Goal: Find contact information: Find contact information

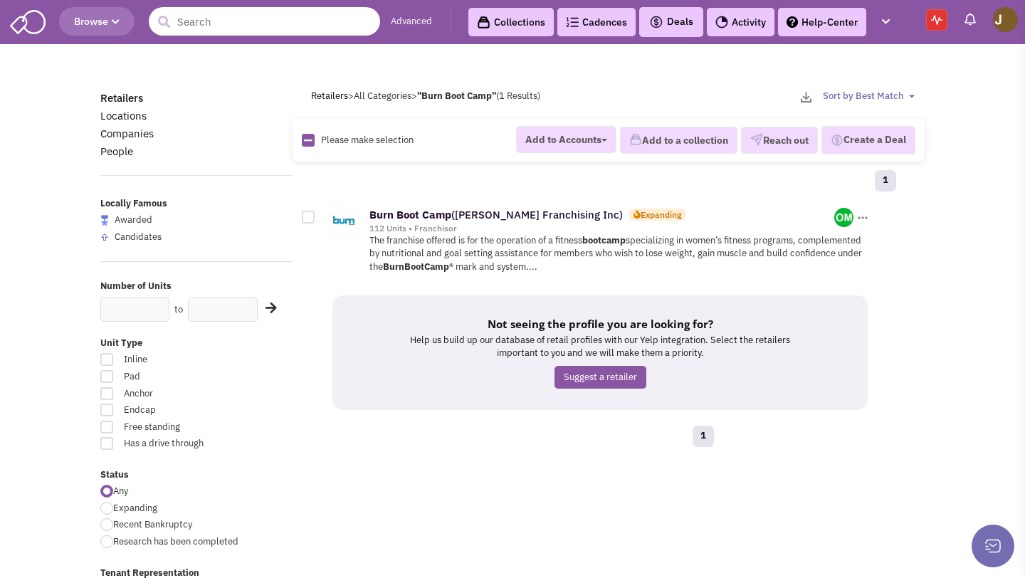
click at [200, 28] on input "text" at bounding box center [264, 21] width 231 height 28
paste input "Orangetheory Fitness"
type input "Orangetheory Fitness"
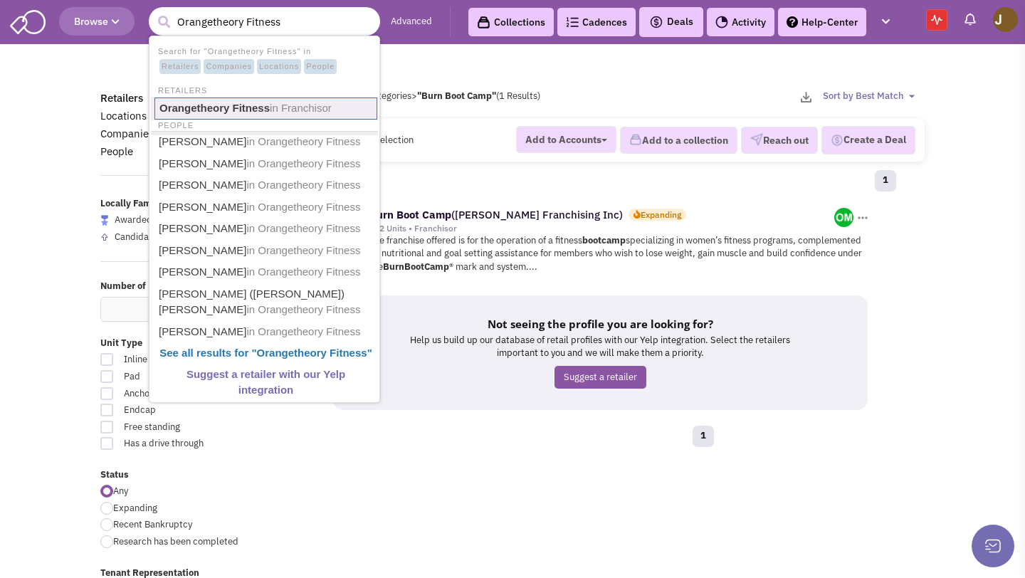
click at [297, 102] on span "in Franchisor" at bounding box center [301, 108] width 62 height 12
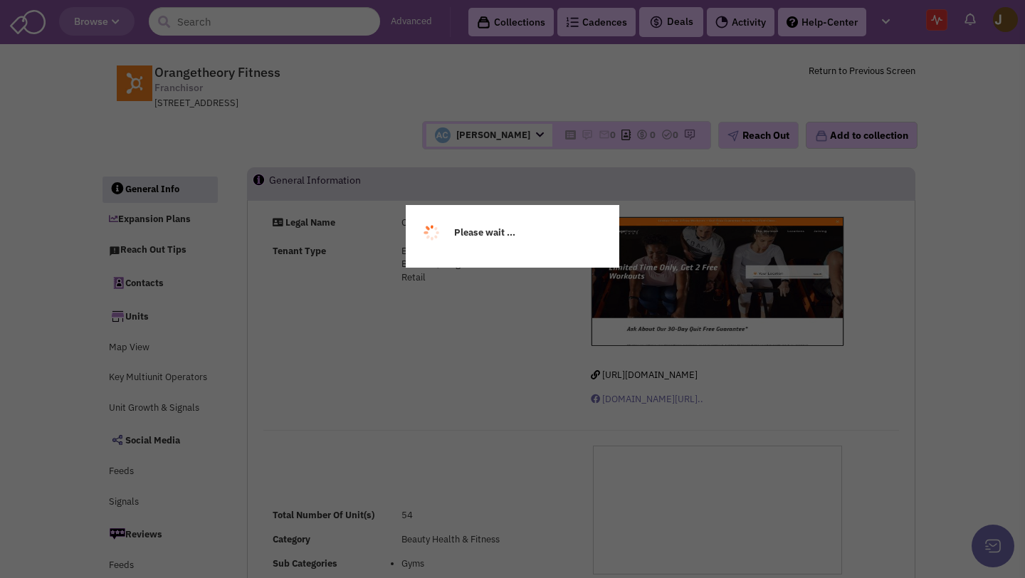
select select
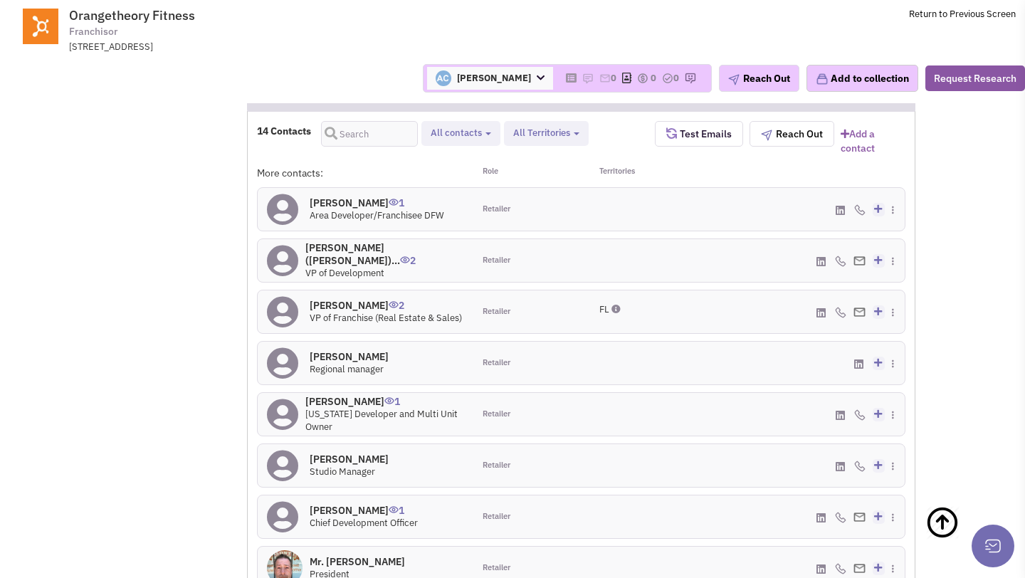
scroll to position [1152, 0]
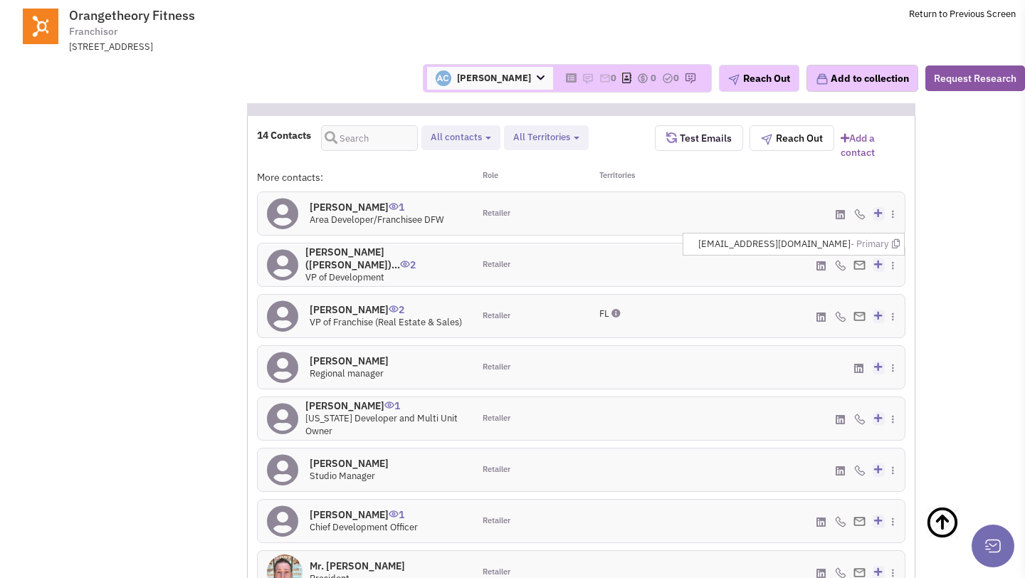
click at [837, 238] on span "[EMAIL_ADDRESS][DOMAIN_NAME] - Primary" at bounding box center [798, 245] width 201 height 14
click at [837, 238] on span "cscobbie@orangetheory.com - Primary" at bounding box center [798, 245] width 201 height 14
copy span "cscobbie@orangetheory.com"
click at [824, 289] on span "plamb@orangetheory.com - Primary" at bounding box center [798, 296] width 201 height 14
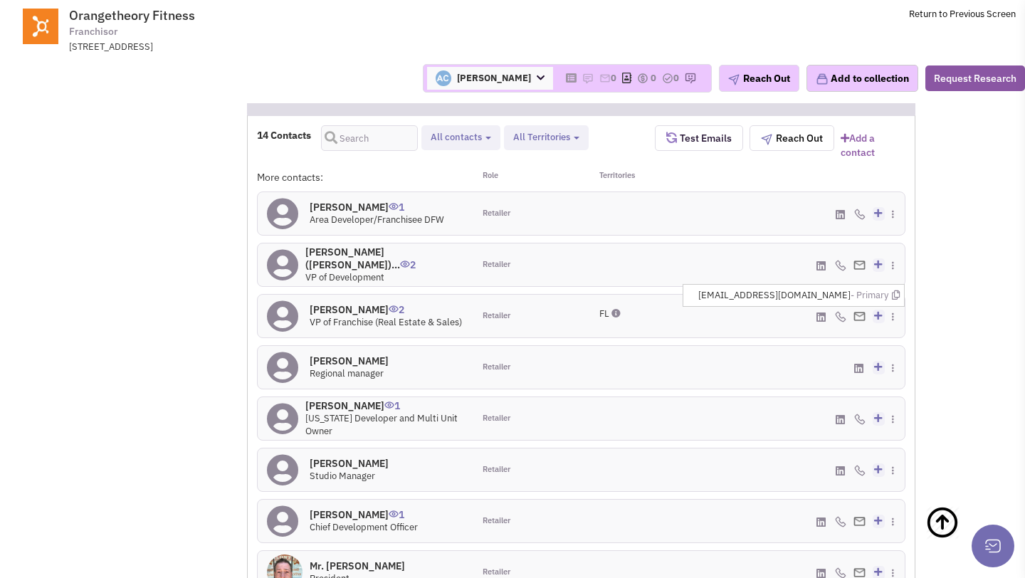
click at [824, 289] on span "plamb@orangetheory.com - Primary" at bounding box center [798, 296] width 201 height 14
copy span "plamb@orangetheory.com"
click at [844, 494] on span "rarmstrong@orangetheory.com - Primary" at bounding box center [798, 501] width 201 height 14
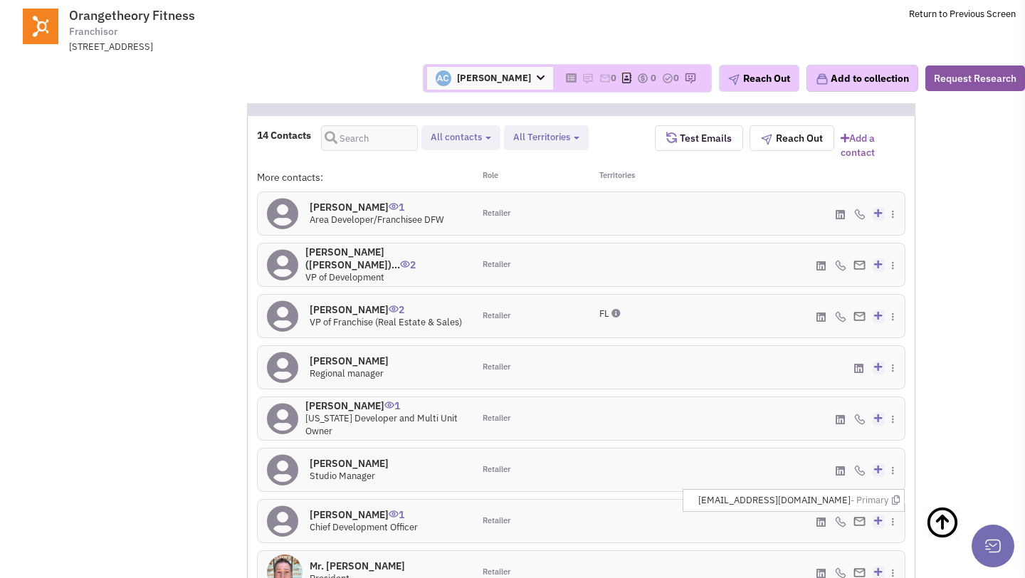
click at [844, 494] on span "rarmstrong@orangetheory.com - Primary" at bounding box center [798, 501] width 201 height 14
copy span "rarmstrong@orangetheory.com"
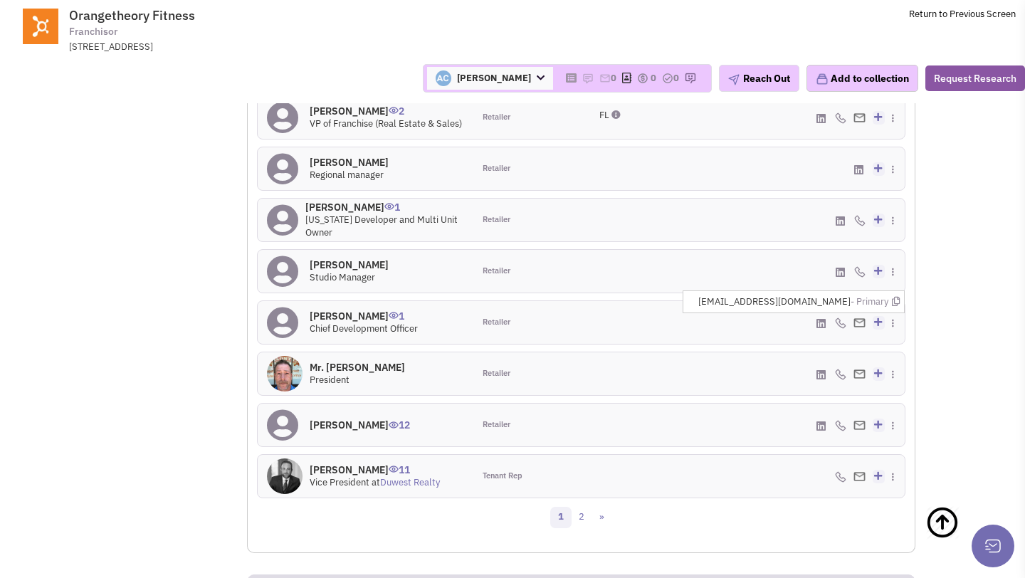
scroll to position [1362, 0]
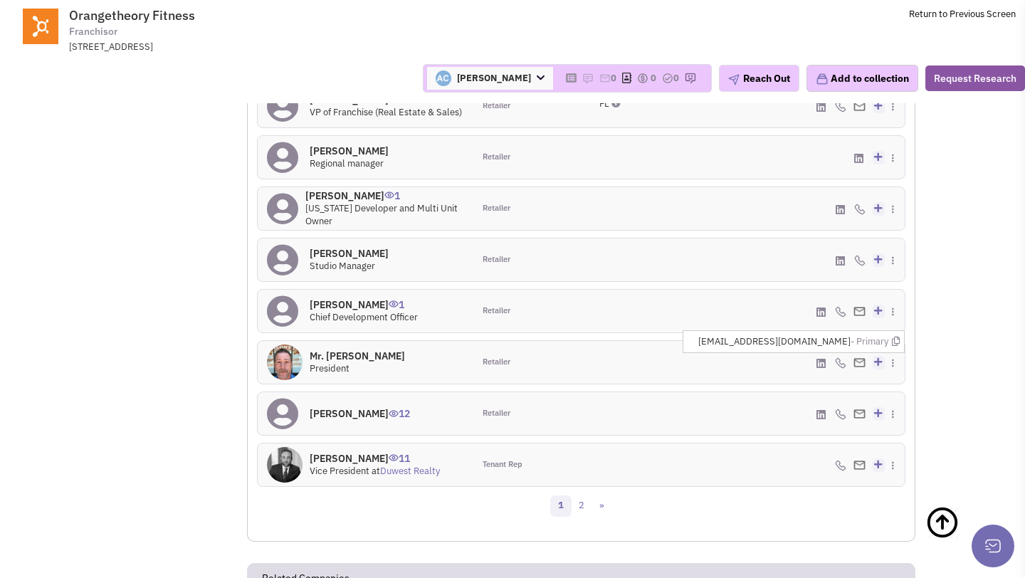
click at [822, 335] on span "dcarney@orangetheory.com - Primary" at bounding box center [798, 342] width 201 height 14
copy span "dcarney@orangetheory.com"
click at [815, 386] on span "brian.haley@chickensaladchick.com - Primary" at bounding box center [726, 393] width 345 height 14
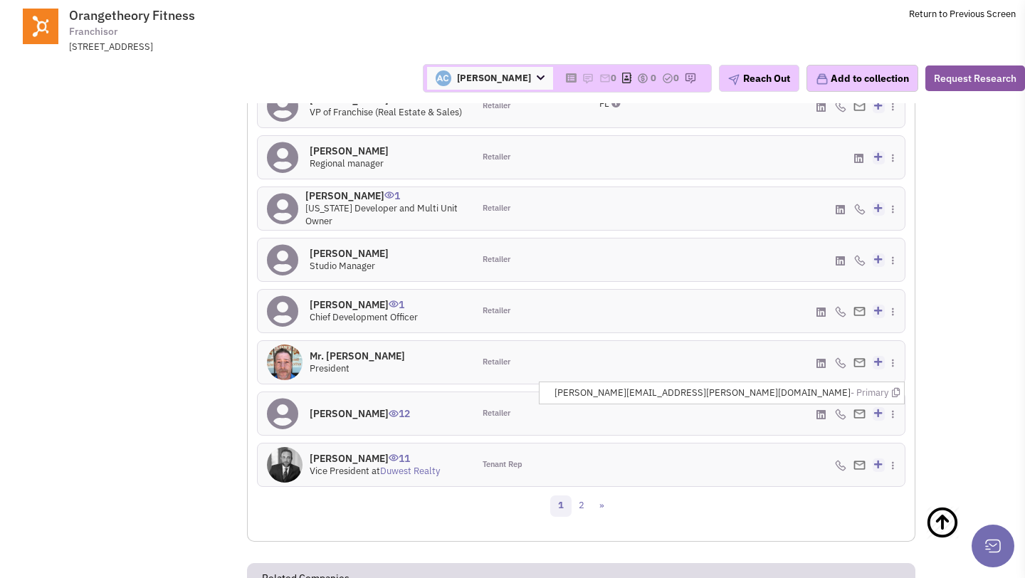
click at [815, 386] on span "brian.haley@chickensaladchick.com - Primary" at bounding box center [726, 393] width 345 height 14
copy span "brian.haley@chickensaladchick.com"
click at [846, 438] on span "ryan@duwestrealty.com - Primary" at bounding box center [762, 445] width 273 height 14
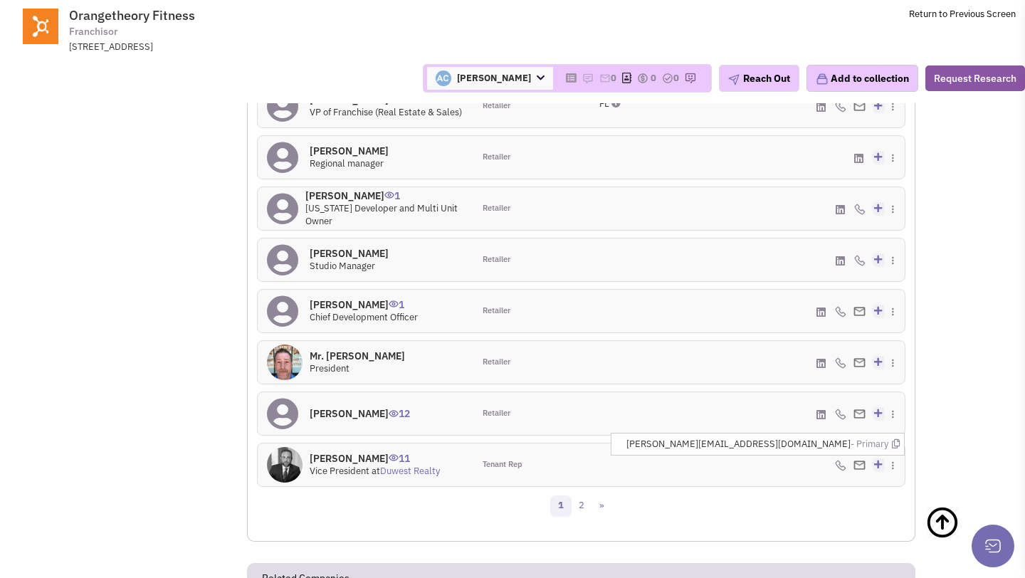
click at [846, 438] on span "ryan@duwestrealty.com - Primary" at bounding box center [762, 445] width 273 height 14
copy span "ryan@duwestrealty.com"
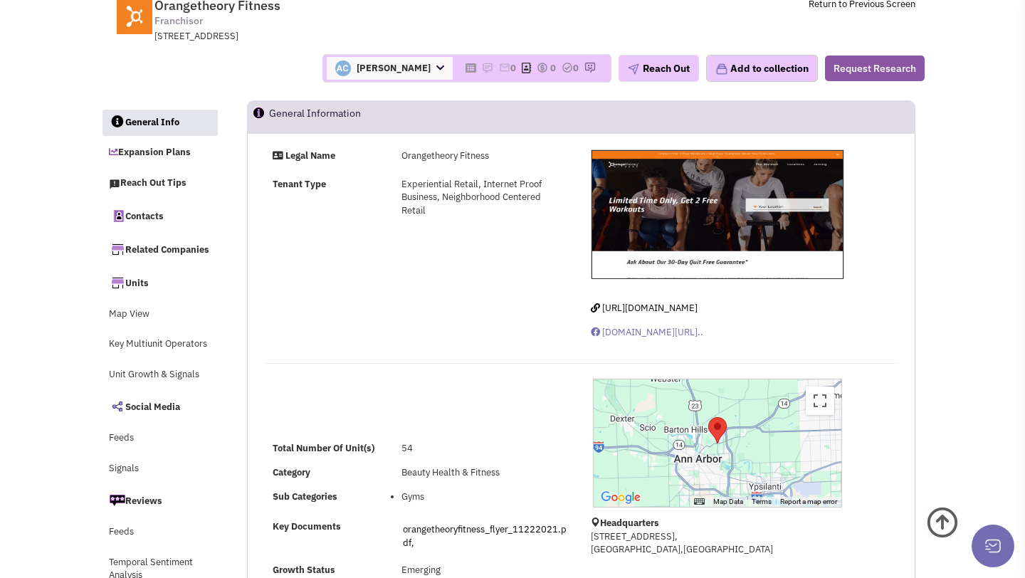
scroll to position [0, 0]
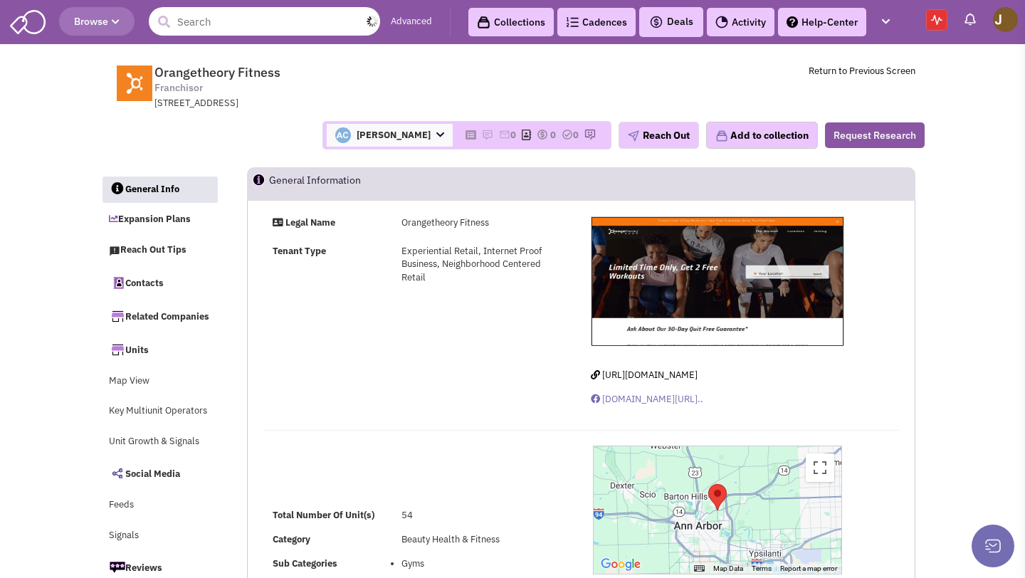
click at [214, 14] on input "text" at bounding box center [264, 21] width 231 height 28
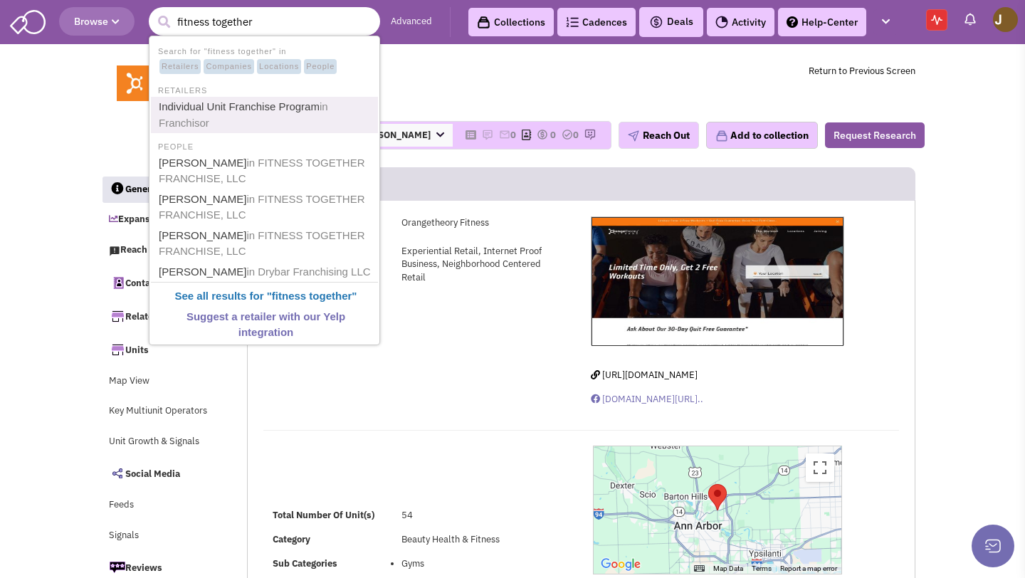
type input "Individual Unit Franchise Program"
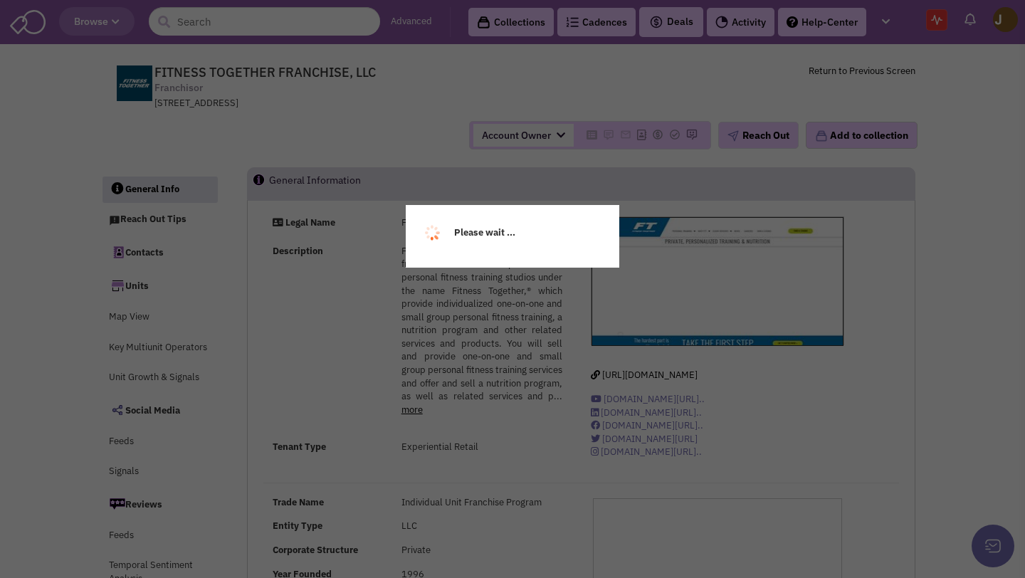
select select
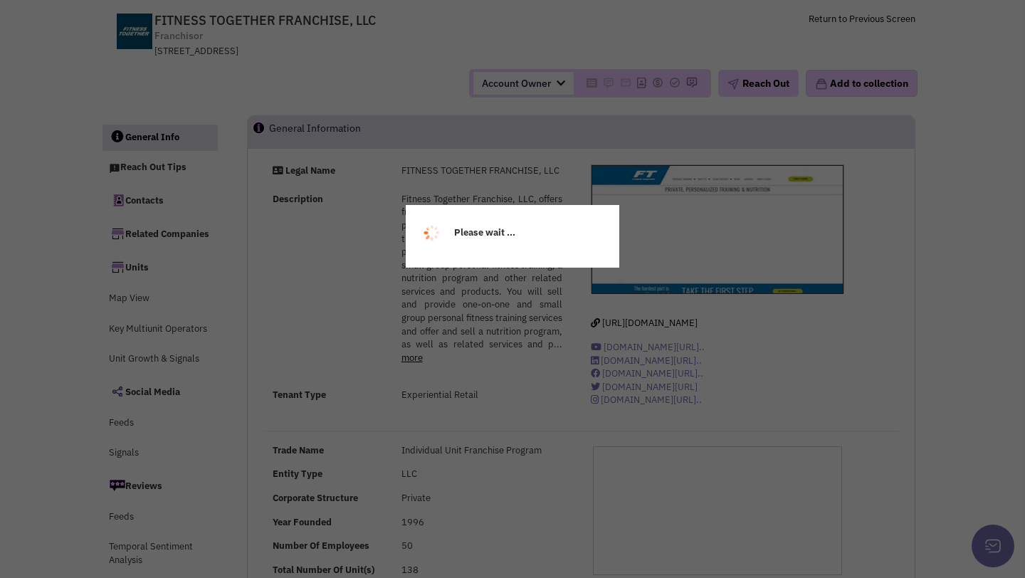
select select
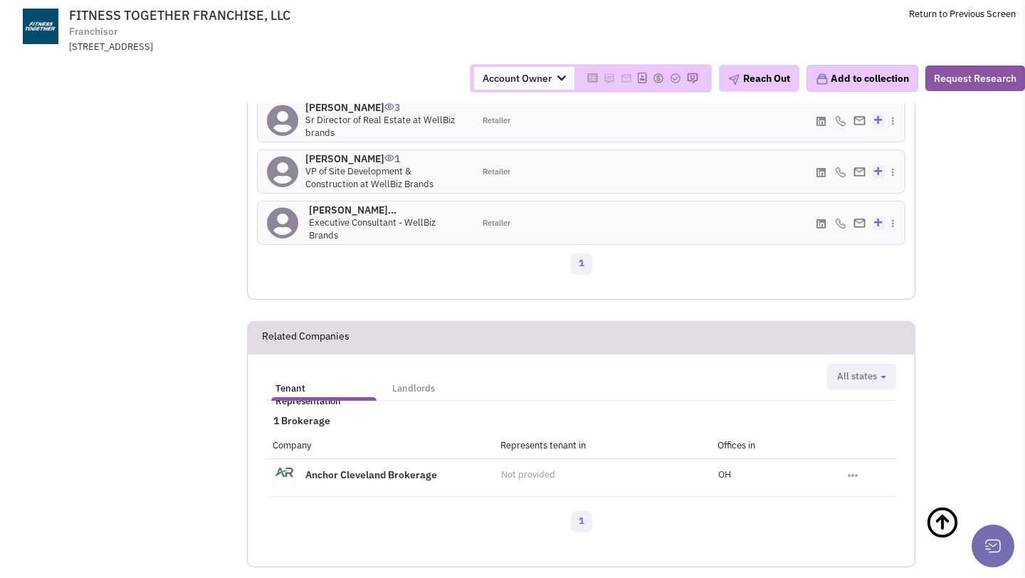
scroll to position [1092, 0]
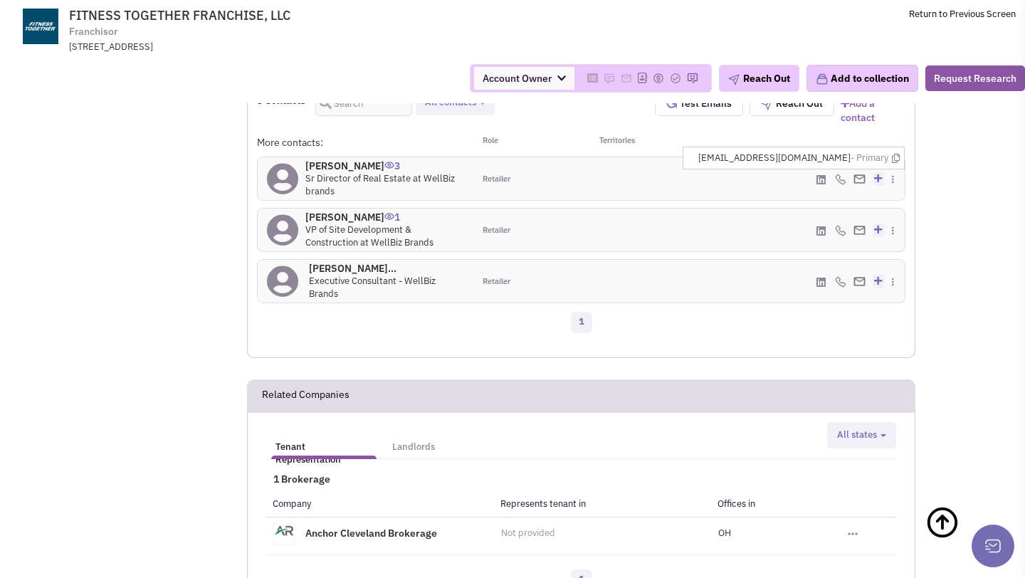
click at [840, 162] on span "[EMAIL_ADDRESS][DOMAIN_NAME] - Primary" at bounding box center [798, 159] width 201 height 14
click at [734, 209] on div "[PHONE_NUMBER] - Office Add to my contacts" at bounding box center [797, 230] width 216 height 43
click at [734, 159] on span "[EMAIL_ADDRESS][DOMAIN_NAME] - Primary" at bounding box center [798, 159] width 201 height 14
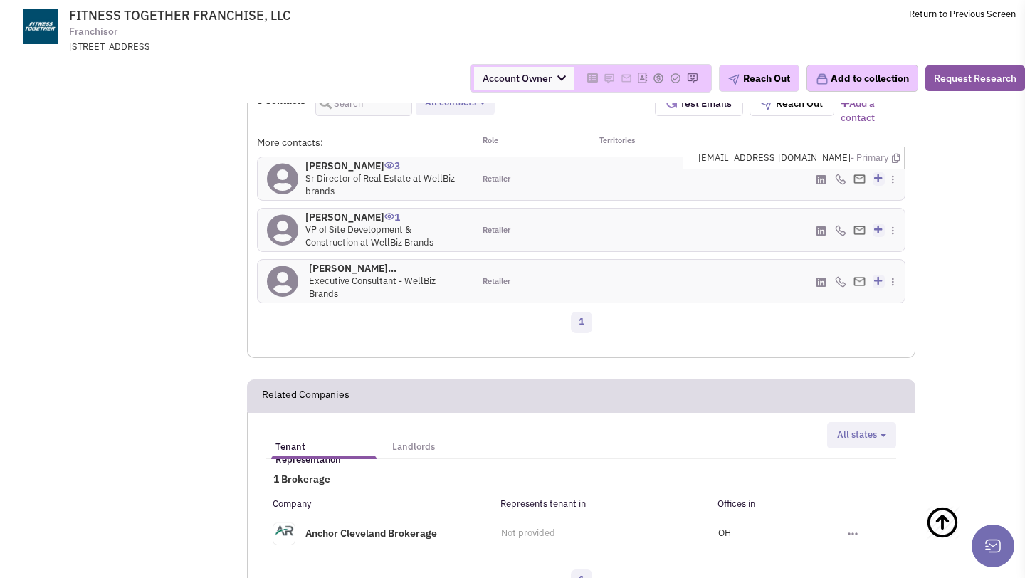
click at [734, 159] on span "[EMAIL_ADDRESS][DOMAIN_NAME] - Primary" at bounding box center [798, 159] width 201 height 14
click at [735, 159] on span "[EMAIL_ADDRESS][DOMAIN_NAME] - Primary" at bounding box center [798, 159] width 201 height 14
click at [734, 159] on span "[EMAIL_ADDRESS][DOMAIN_NAME] - Primary" at bounding box center [798, 159] width 201 height 14
